Goal: Task Accomplishment & Management: Manage account settings

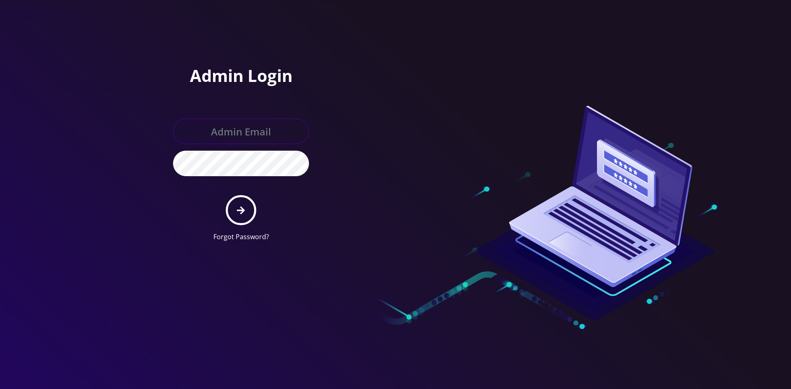
type input "shgy9700@gmail.com"
click at [255, 210] on button "submit" at bounding box center [241, 210] width 30 height 30
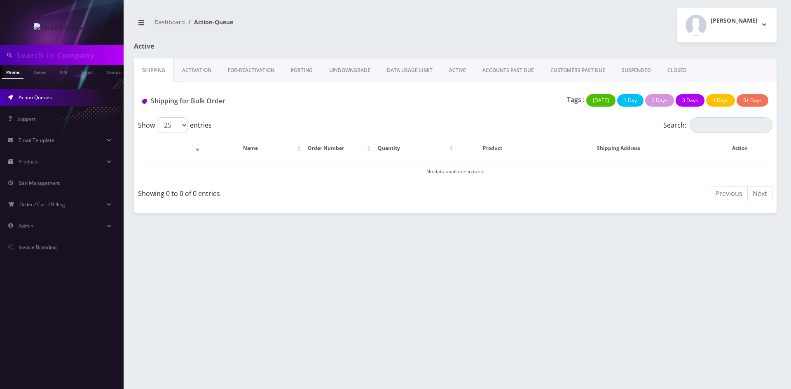
click at [456, 70] on link "ACTIVE" at bounding box center [457, 70] width 33 height 24
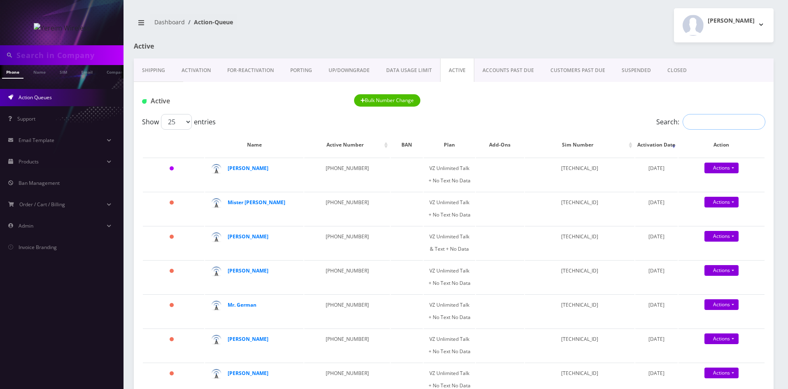
click at [710, 119] on input "Search:" at bounding box center [724, 122] width 83 height 16
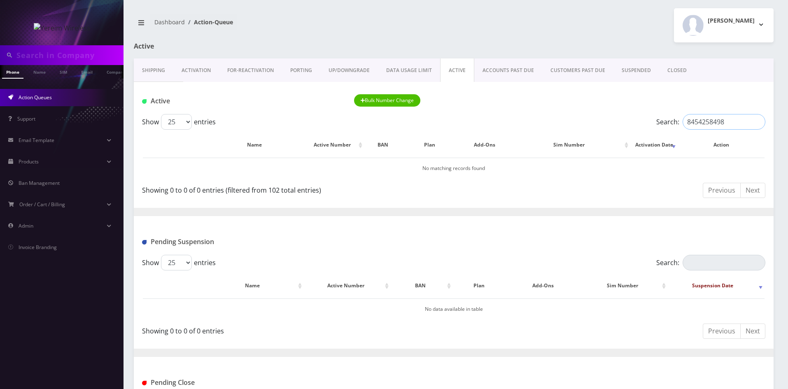
drag, startPoint x: 731, startPoint y: 123, endPoint x: 661, endPoint y: 123, distance: 70.4
click at [661, 123] on label "Search: 8454258498" at bounding box center [710, 122] width 109 height 16
type input "8454258498"
click at [198, 71] on link "Activation" at bounding box center [196, 70] width 46 height 24
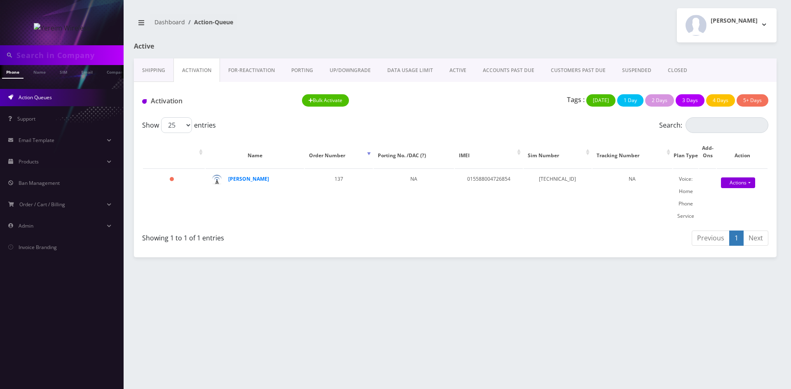
click at [263, 69] on link "FOR-REActivation" at bounding box center [251, 70] width 63 height 24
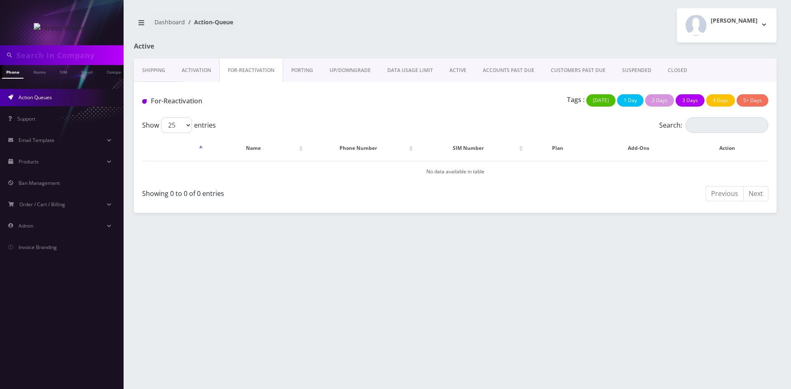
click at [316, 69] on link "PORTING" at bounding box center [302, 70] width 38 height 24
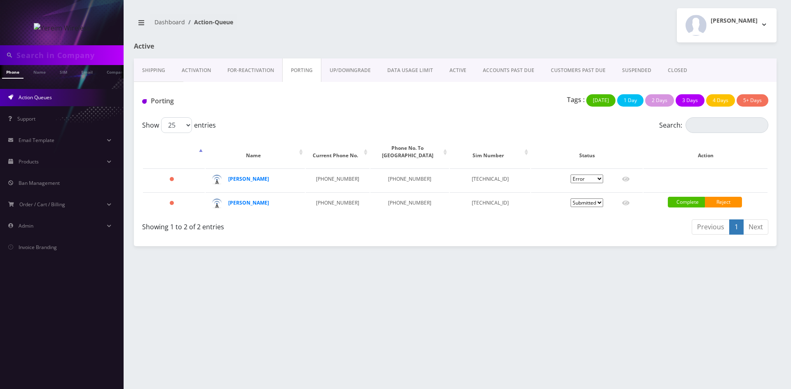
click at [454, 69] on link "ACTIVE" at bounding box center [457, 70] width 33 height 24
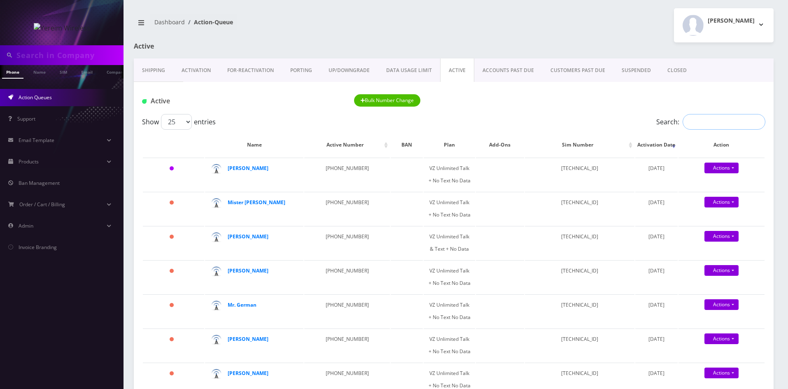
click at [705, 126] on input "Search:" at bounding box center [724, 122] width 83 height 16
paste input "8454258498"
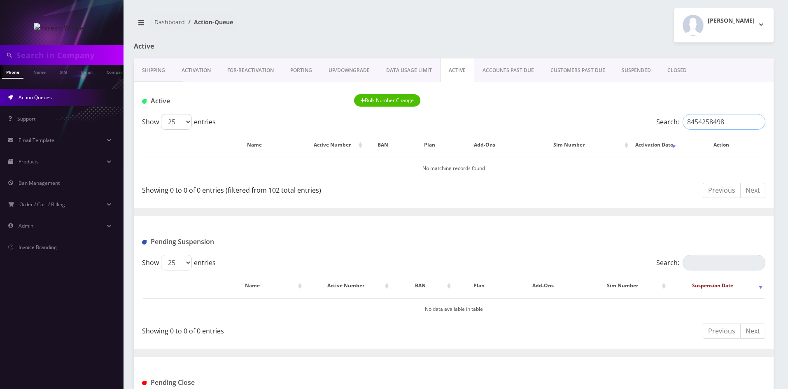
drag, startPoint x: 732, startPoint y: 124, endPoint x: 659, endPoint y: 130, distance: 72.7
click at [659, 130] on label "Search: 8454258498" at bounding box center [710, 122] width 109 height 16
paste input "-425-"
drag, startPoint x: 731, startPoint y: 122, endPoint x: 675, endPoint y: 128, distance: 55.5
click at [675, 128] on label "Search: 845-425-8498" at bounding box center [710, 122] width 109 height 16
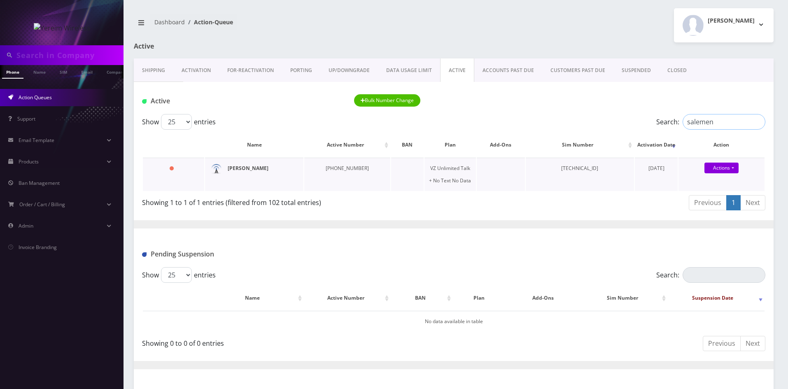
type input "salemen"
click at [244, 169] on strong "[PERSON_NAME]" at bounding box center [248, 168] width 41 height 7
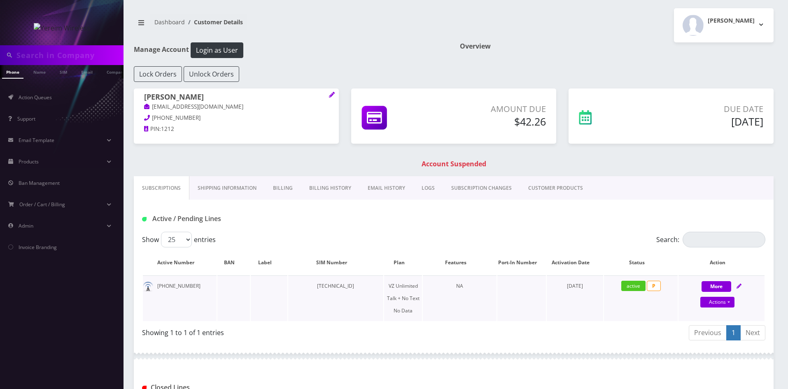
scroll to position [41, 0]
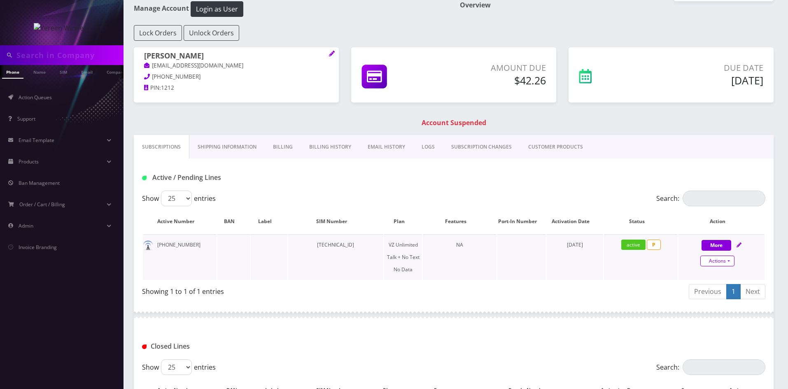
click at [730, 261] on link "Actions" at bounding box center [718, 261] width 34 height 11
select select "408"
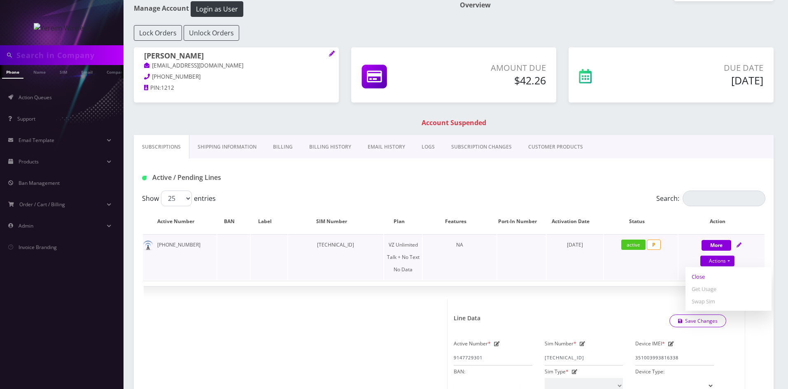
click at [696, 276] on link "Close" at bounding box center [729, 277] width 86 height 12
type input "[DATE]"
select select "408"
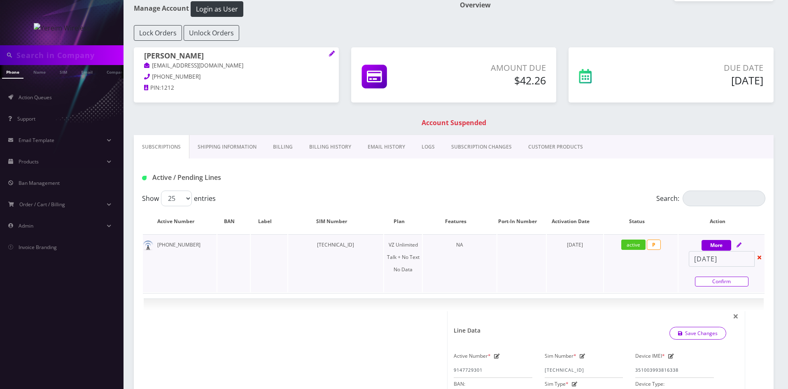
click at [720, 283] on link "Confirm" at bounding box center [722, 282] width 54 height 10
select select "408"
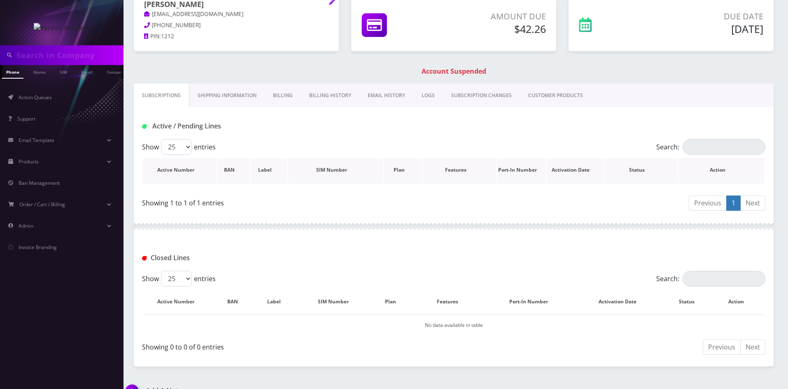
scroll to position [0, 0]
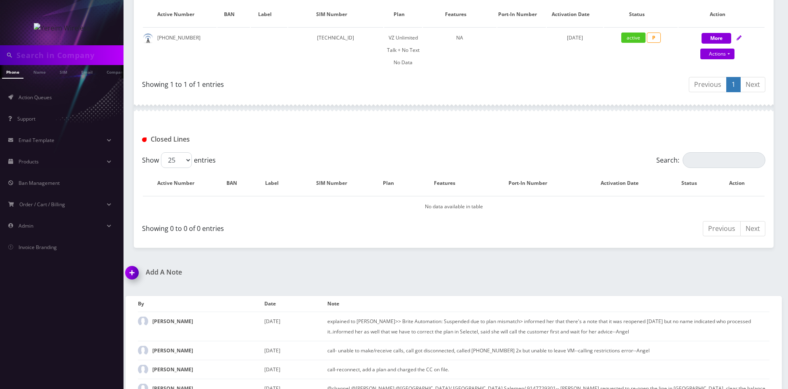
scroll to position [188, 0]
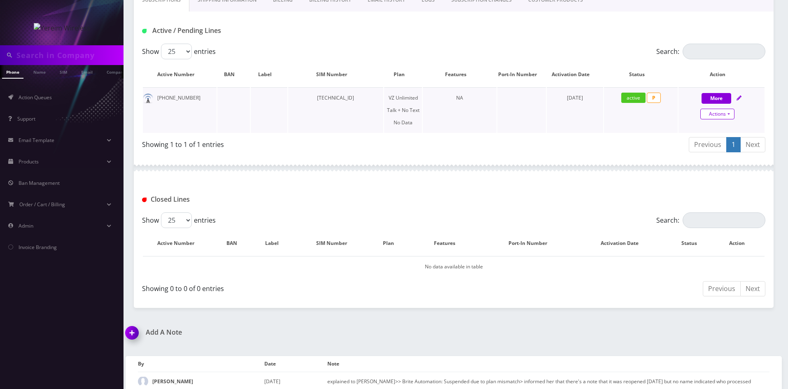
click at [718, 114] on link "Actions" at bounding box center [718, 114] width 34 height 11
select select "408"
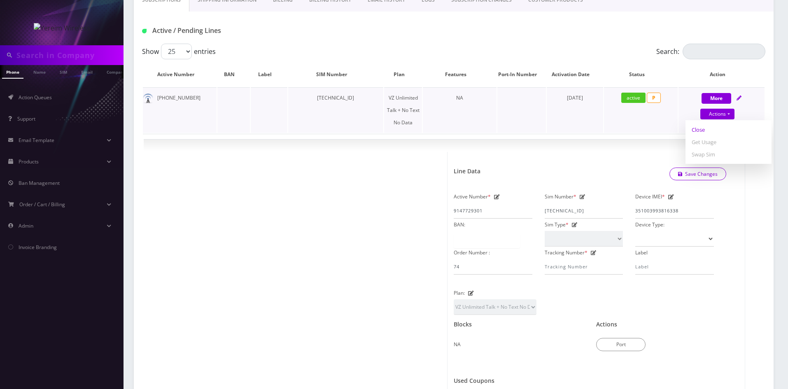
click at [700, 130] on link "Close" at bounding box center [729, 130] width 86 height 12
type input "09/18/2025"
select select "408"
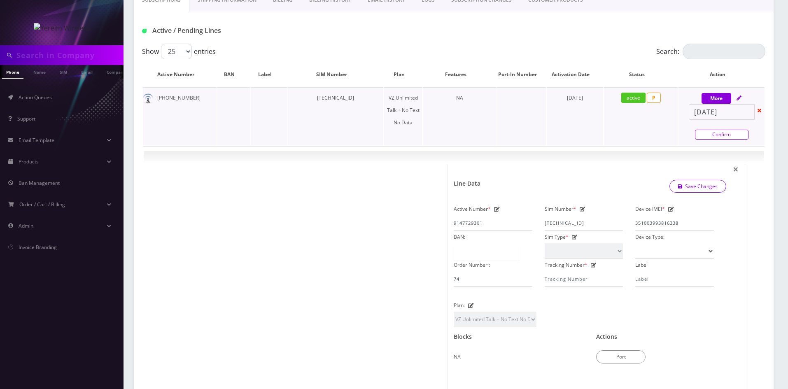
click at [712, 133] on link "Confirm" at bounding box center [722, 135] width 54 height 10
select select "408"
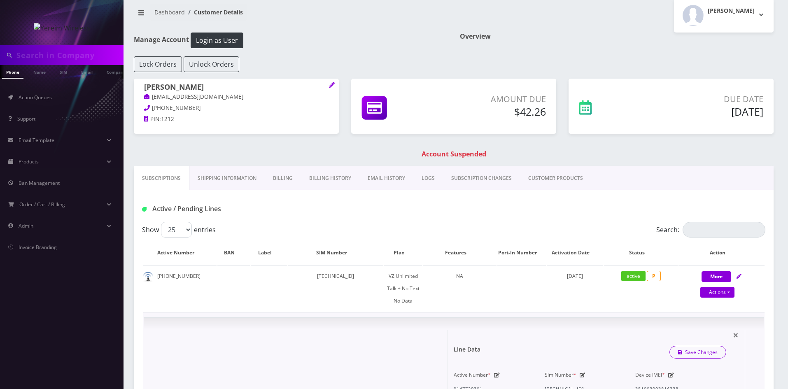
scroll to position [0, 0]
